Goal: Information Seeking & Learning: Check status

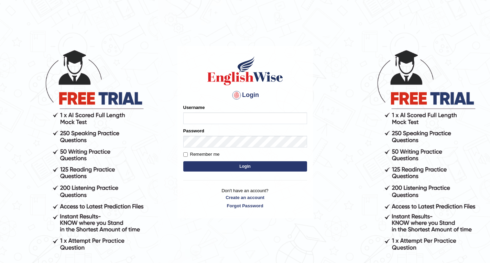
click at [241, 124] on input "Username" at bounding box center [245, 118] width 124 height 12
type input "Aanchayan"
click at [257, 117] on input "Username" at bounding box center [245, 118] width 124 height 12
click at [257, 118] on input "Username" at bounding box center [245, 118] width 124 height 12
type input "Aanchayan"
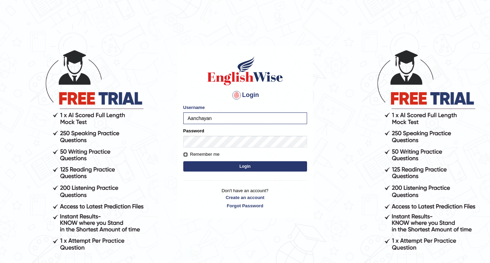
click at [187, 154] on input "Remember me" at bounding box center [185, 154] width 4 height 4
checkbox input "true"
click at [233, 162] on button "Login" at bounding box center [245, 166] width 124 height 10
click at [240, 164] on button "Login" at bounding box center [245, 166] width 124 height 10
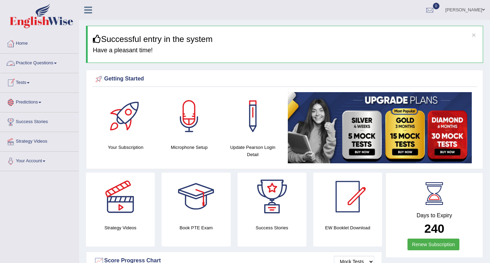
click at [53, 66] on link "Practice Questions" at bounding box center [39, 62] width 78 height 17
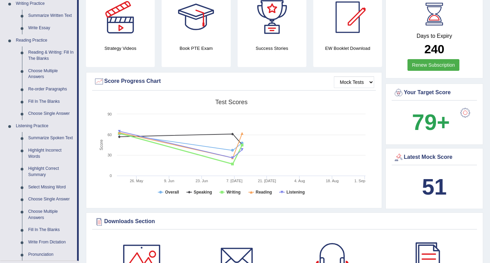
scroll to position [172, 0]
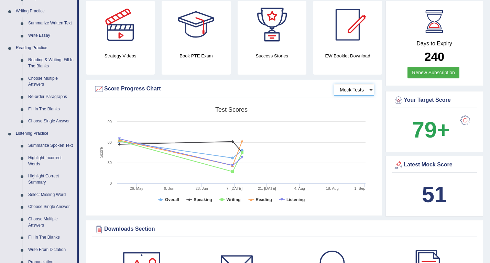
click at [368, 92] on select "Mock Tests" at bounding box center [354, 90] width 40 height 12
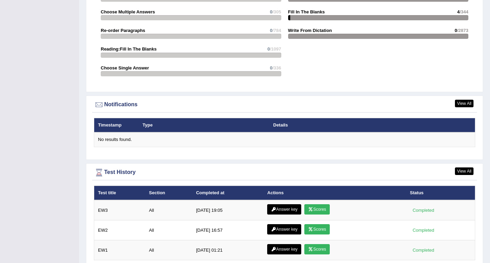
scroll to position [819, 0]
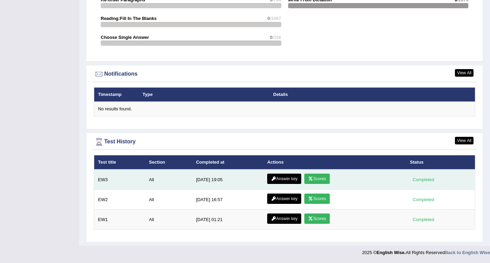
click at [313, 176] on link "Scores" at bounding box center [316, 179] width 25 height 10
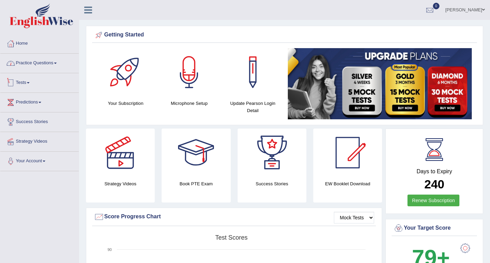
click at [53, 66] on link "Practice Questions" at bounding box center [39, 62] width 78 height 17
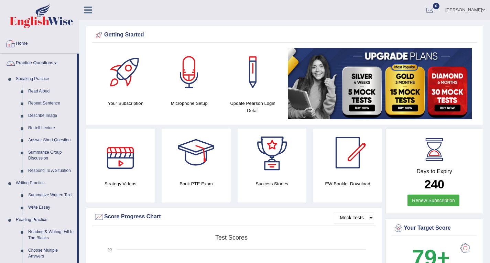
click at [30, 49] on link "Home" at bounding box center [39, 42] width 78 height 17
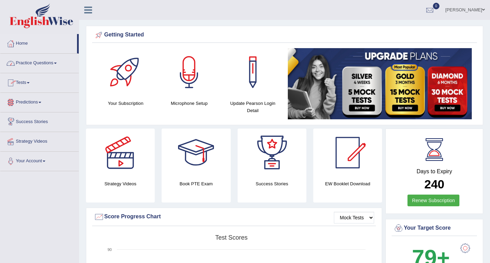
click at [52, 68] on link "Practice Questions" at bounding box center [39, 62] width 78 height 17
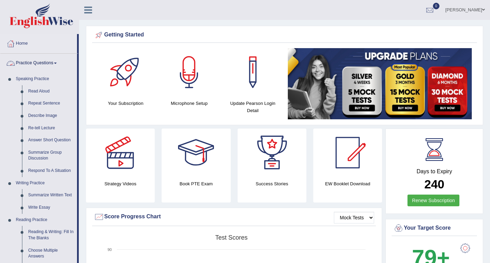
click at [52, 68] on link "Practice Questions" at bounding box center [38, 62] width 77 height 17
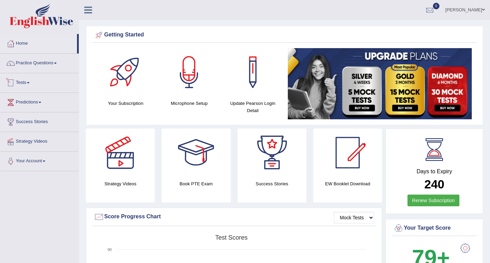
click at [37, 83] on link "Tests" at bounding box center [39, 81] width 78 height 17
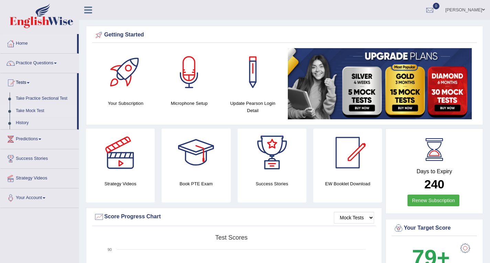
click at [40, 109] on link "Take Mock Test" at bounding box center [45, 111] width 64 height 12
